Goal: Transaction & Acquisition: Purchase product/service

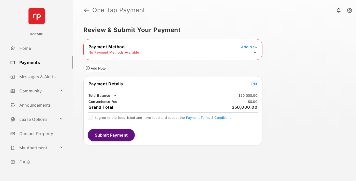
click at [254, 84] on span "Edit" at bounding box center [254, 84] width 7 height 4
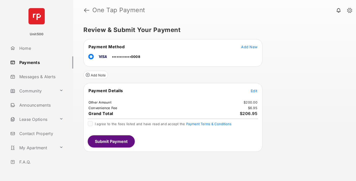
click at [254, 91] on span "Edit" at bounding box center [254, 91] width 7 height 4
click at [111, 141] on button "Submit Payment" at bounding box center [111, 142] width 47 height 12
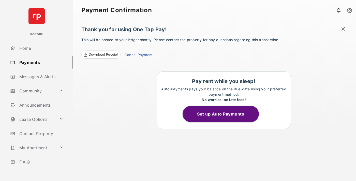
click at [343, 29] on span at bounding box center [343, 29] width 5 height 6
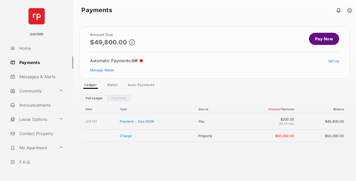
click at [102, 70] on link "Manage Wallet" at bounding box center [102, 70] width 24 height 4
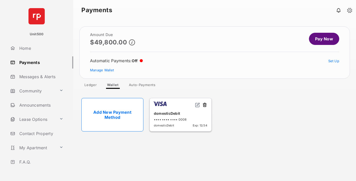
click at [205, 105] on button at bounding box center [204, 105] width 5 height 6
